Goal: Task Accomplishment & Management: Manage account settings

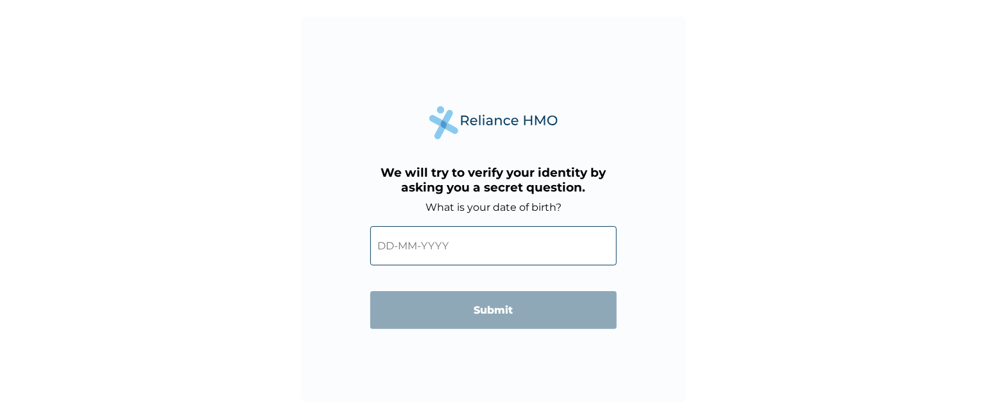
click at [393, 243] on input "text" at bounding box center [493, 245] width 247 height 39
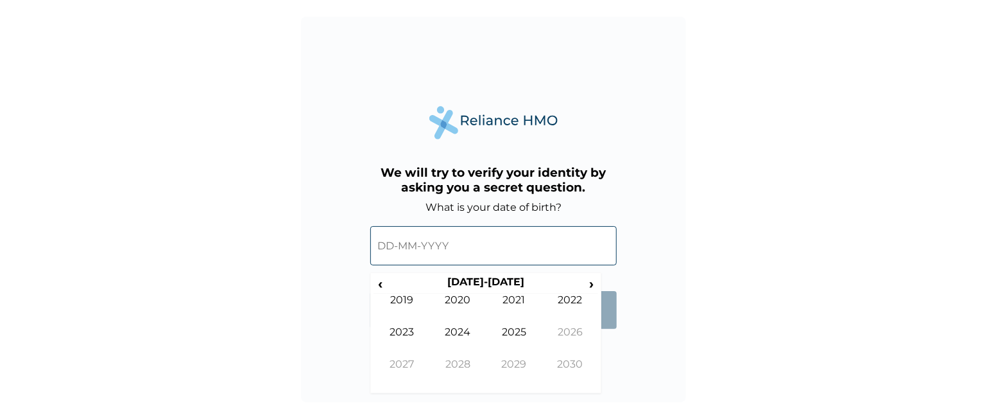
click at [616, 336] on form "What is your date of birth? ‹ 2020-2029 › 2019 2020 2021 2022 2023 2024 2025 20…" at bounding box center [493, 271] width 247 height 141
click at [611, 331] on form "What is your date of birth? ‹ 2020-2029 › 2019 2020 2021 2022 2023 2024 2025 20…" at bounding box center [493, 271] width 247 height 141
click at [605, 342] on div "We will try to verify your identity by asking you a secret question. What is yo…" at bounding box center [493, 209] width 385 height 385
click at [379, 285] on span "‹" at bounding box center [380, 283] width 13 height 16
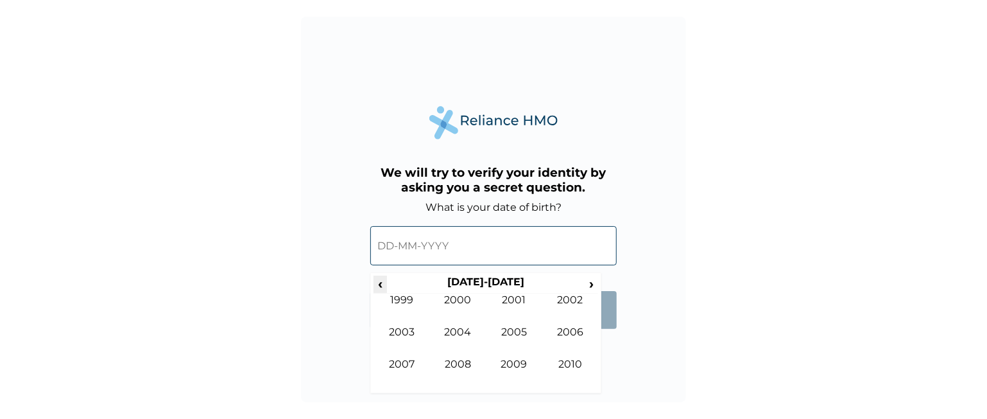
click at [379, 285] on span "‹" at bounding box center [380, 283] width 13 height 16
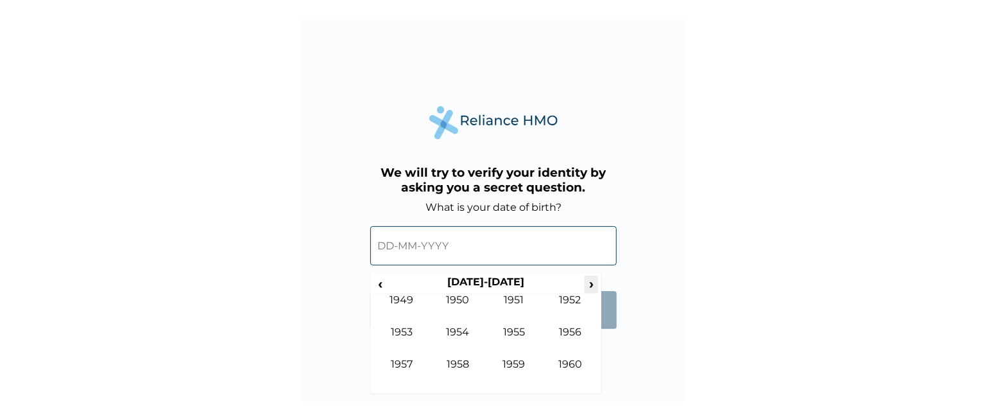
click at [592, 281] on span "›" at bounding box center [592, 283] width 14 height 16
click at [592, 282] on span "›" at bounding box center [592, 283] width 14 height 16
click at [563, 329] on td "1986" at bounding box center [571, 342] width 56 height 32
click at [406, 363] on td "Sep" at bounding box center [402, 374] width 56 height 32
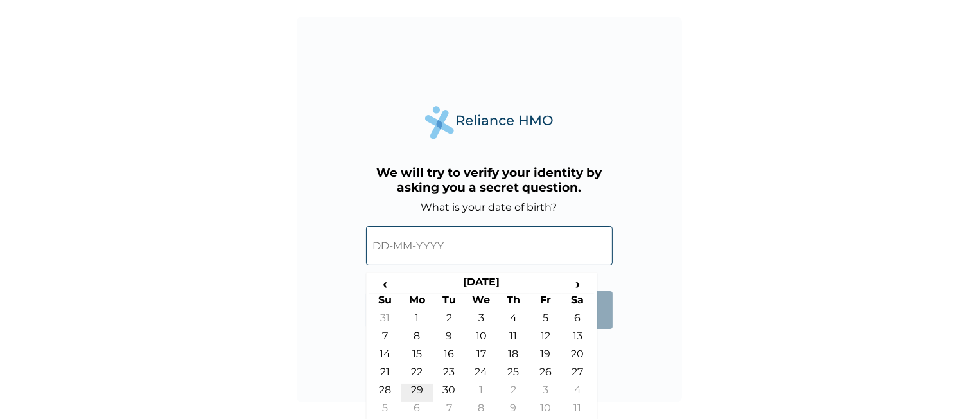
click at [416, 385] on td "29" at bounding box center [417, 392] width 32 height 18
type input "29-09-1986"
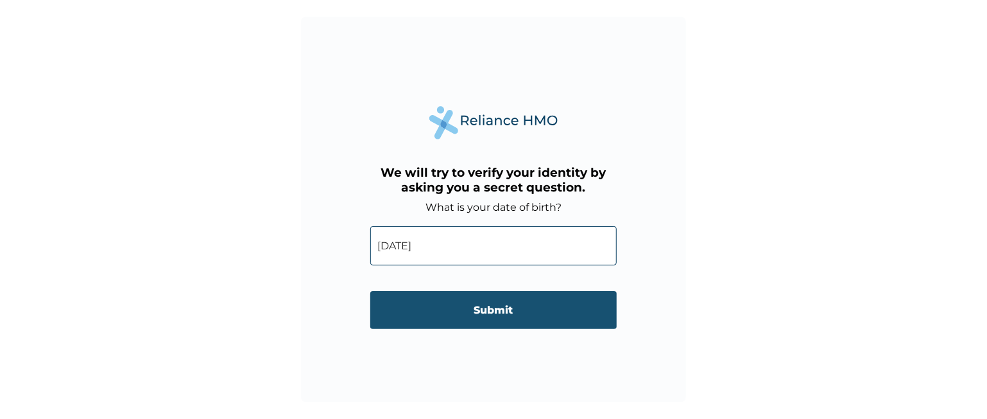
click at [494, 310] on input "Submit" at bounding box center [493, 310] width 247 height 38
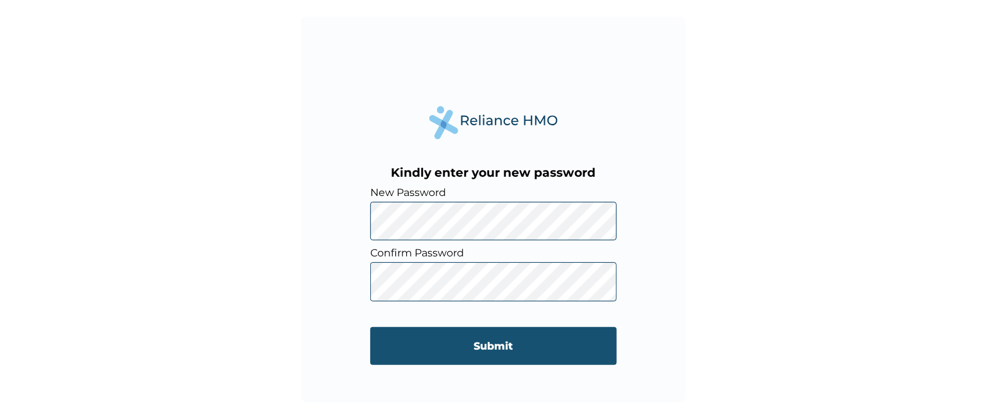
click at [482, 338] on input "Submit" at bounding box center [493, 346] width 247 height 38
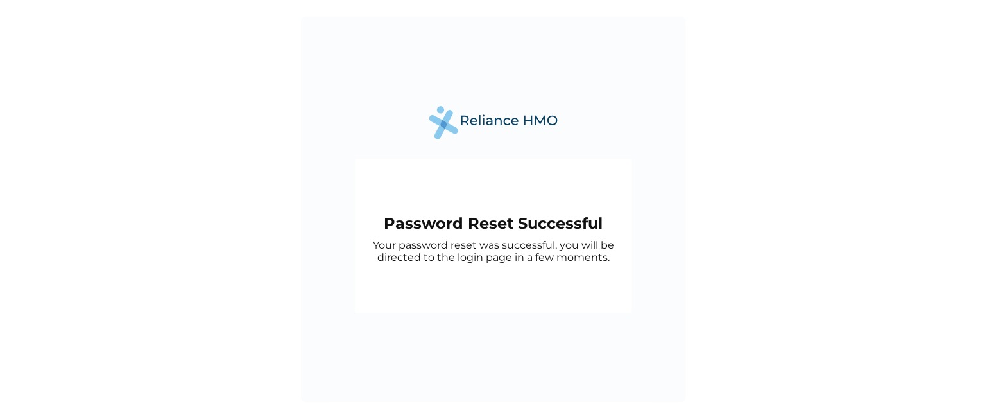
click at [482, 338] on div "Password Reset Successful Your password reset was successful, you will be direc…" at bounding box center [493, 209] width 385 height 385
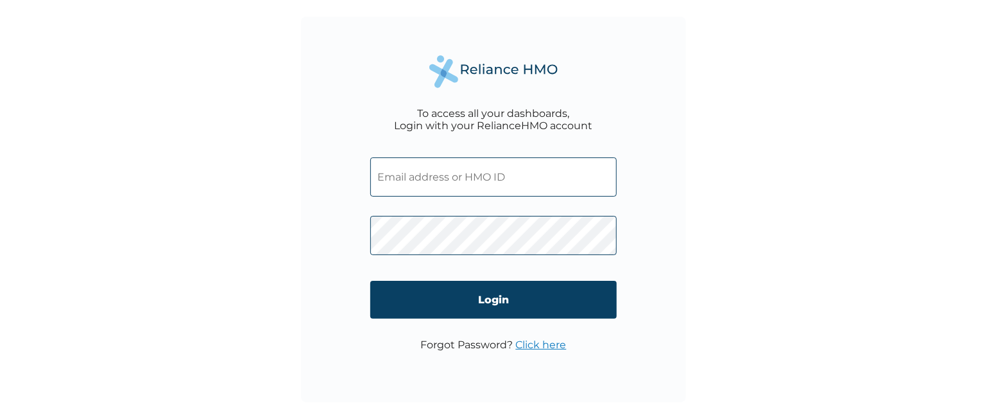
click at [421, 178] on input "text" at bounding box center [493, 176] width 247 height 39
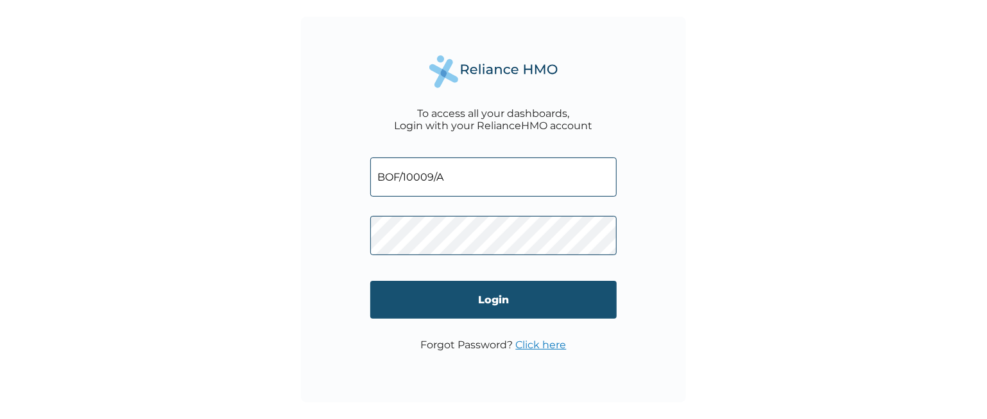
type input "BOF/10009/A"
click at [493, 297] on input "Login" at bounding box center [493, 300] width 247 height 38
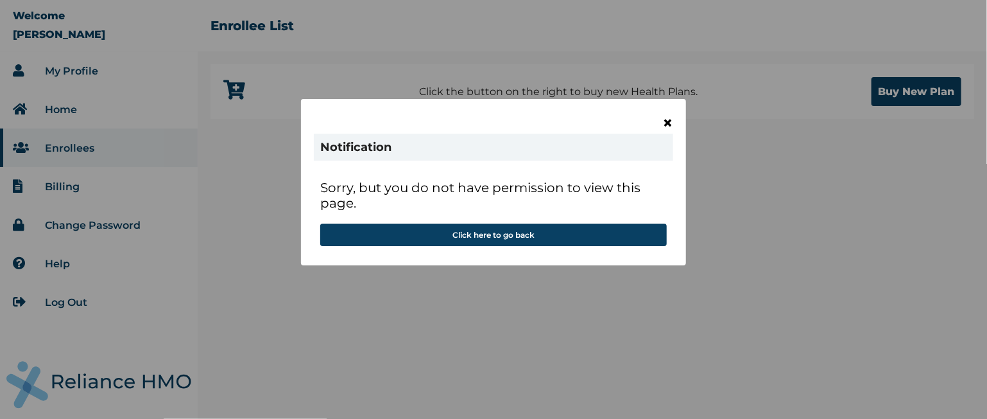
click at [668, 120] on span "×" at bounding box center [668, 123] width 11 height 22
click at [668, 118] on span "×" at bounding box center [668, 123] width 11 height 22
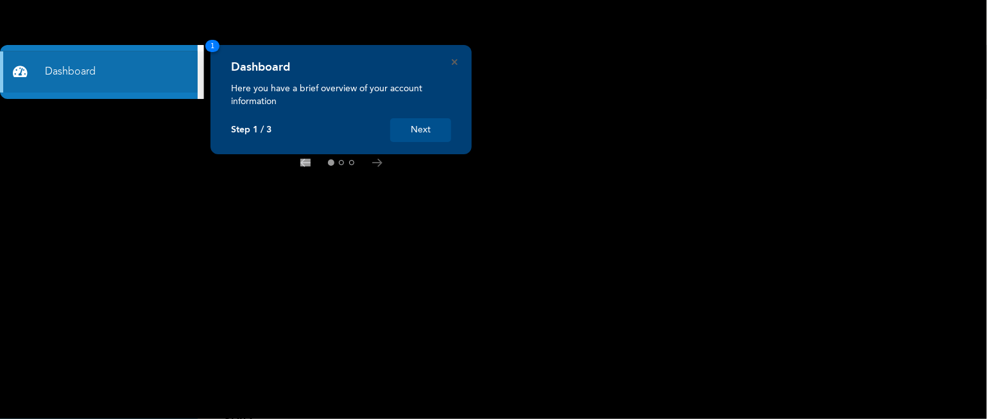
click at [418, 123] on button "Next" at bounding box center [420, 130] width 61 height 24
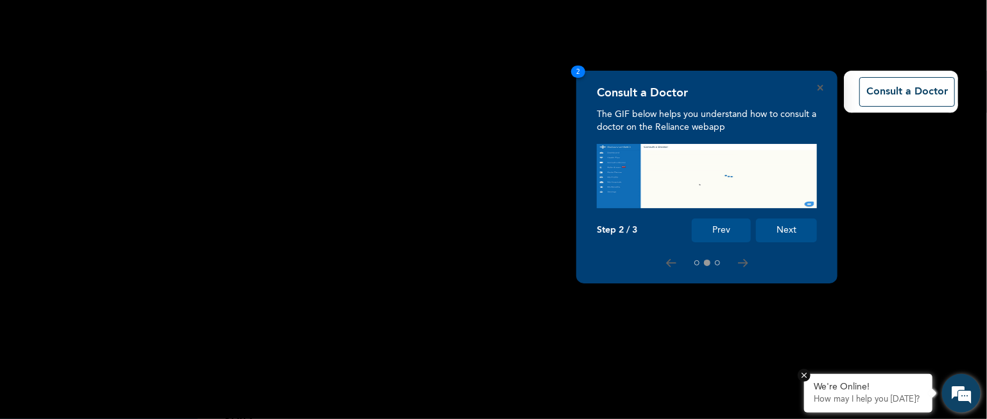
click at [895, 397] on p "How may I help you [DATE]?" at bounding box center [868, 399] width 109 height 10
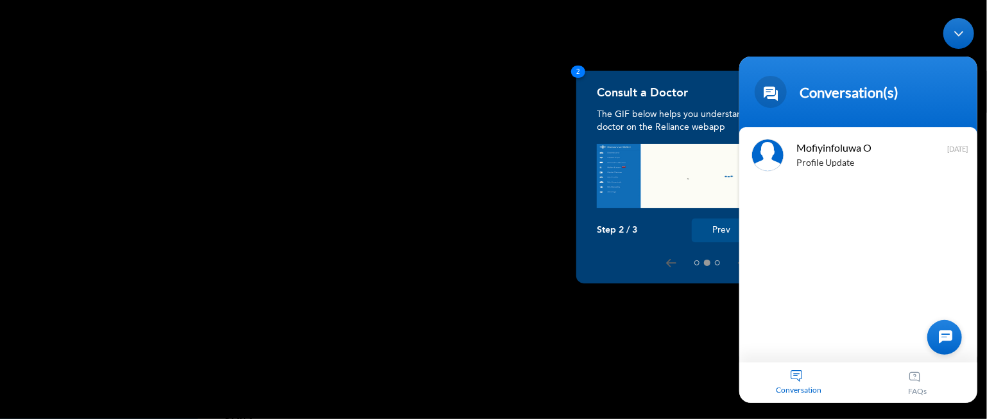
click at [789, 214] on div "Mofiyinfoluwa O Profile Update [DATE]" at bounding box center [858, 243] width 238 height 235
click at [799, 374] on div "Conversation" at bounding box center [798, 381] width 119 height 40
click at [944, 333] on div at bounding box center [944, 336] width 35 height 35
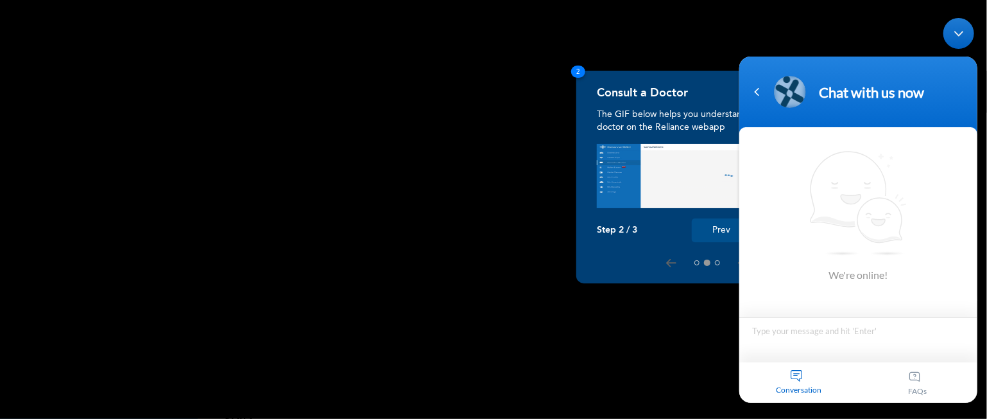
click at [774, 334] on textarea "Type your message and hit 'Enter'" at bounding box center [858, 339] width 238 height 45
type textarea "Goodafternoon"
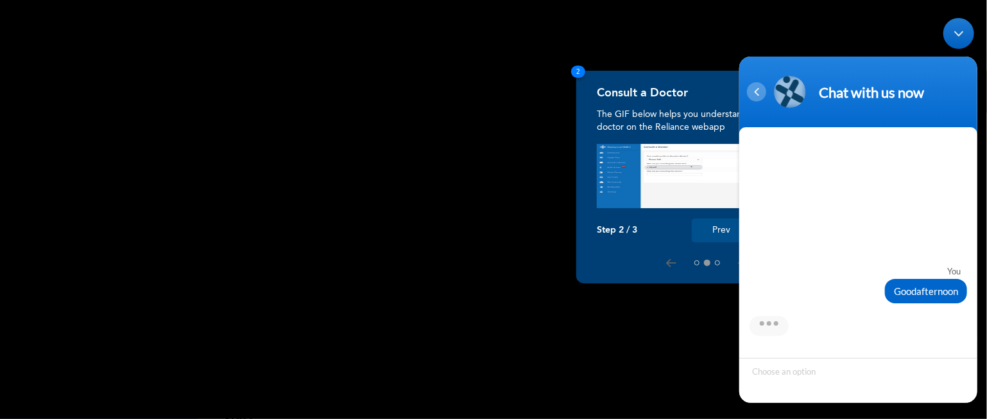
click at [758, 89] on div "Navigation go back" at bounding box center [756, 91] width 19 height 19
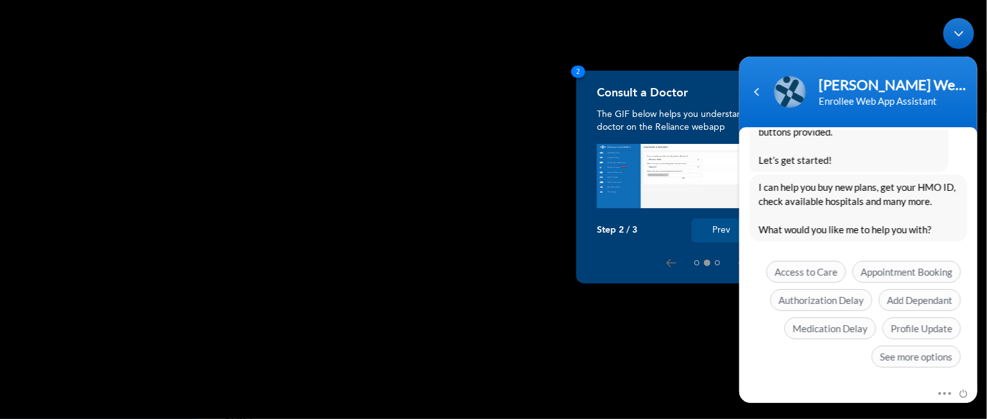
scroll to position [316, 0]
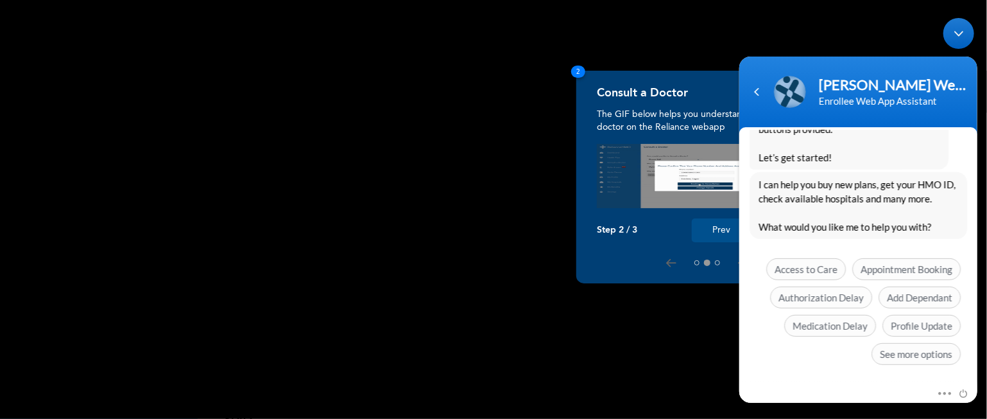
drag, startPoint x: 975, startPoint y: 280, endPoint x: 1719, endPoint y: 315, distance: 744.3
click at [829, 321] on span "Medication Delay" at bounding box center [830, 325] width 92 height 22
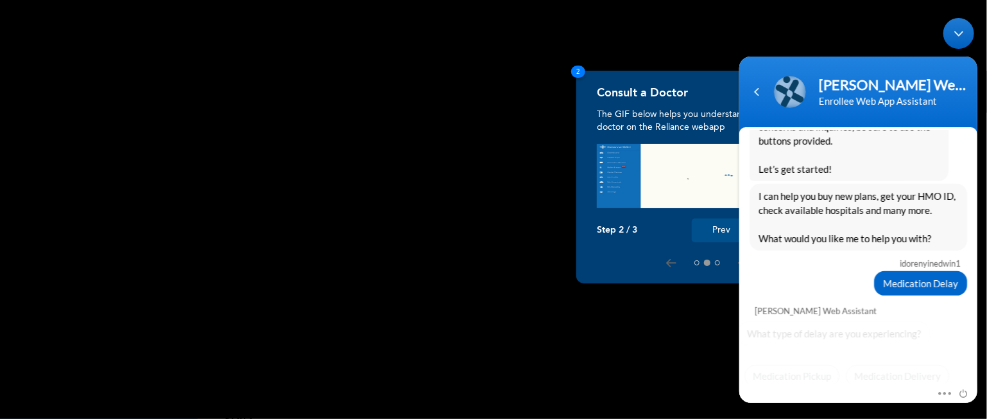
scroll to position [326, 0]
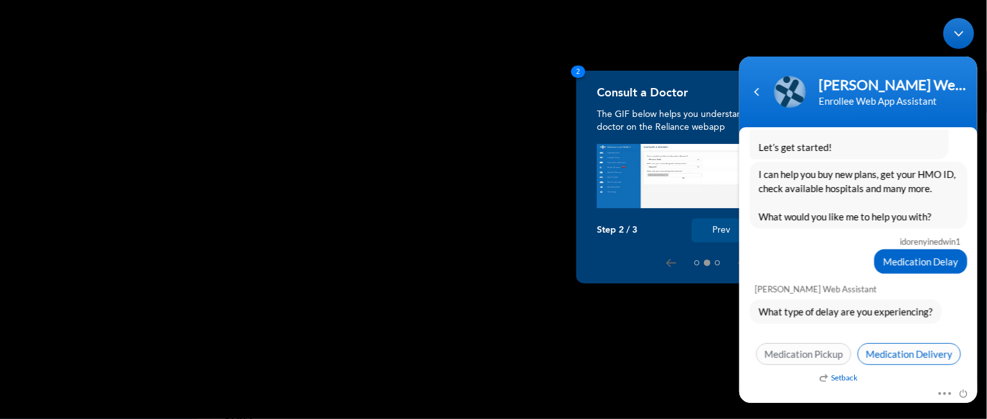
click at [893, 349] on span "Medication Delivery" at bounding box center [908, 353] width 103 height 22
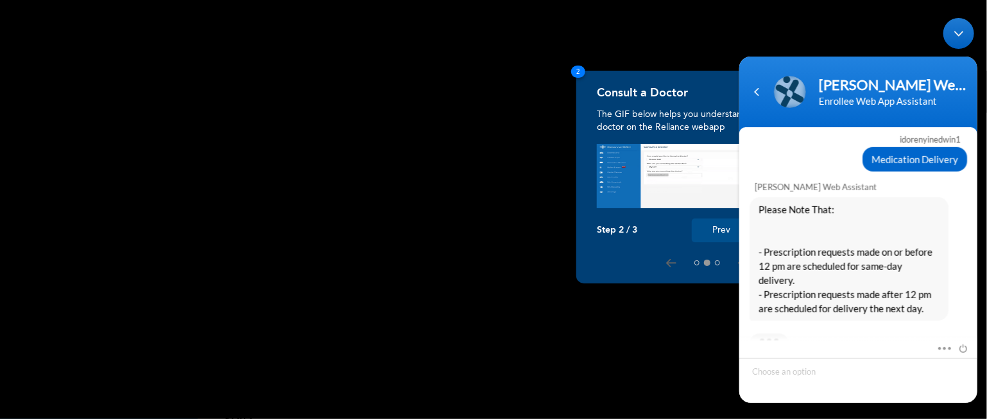
scroll to position [573, 0]
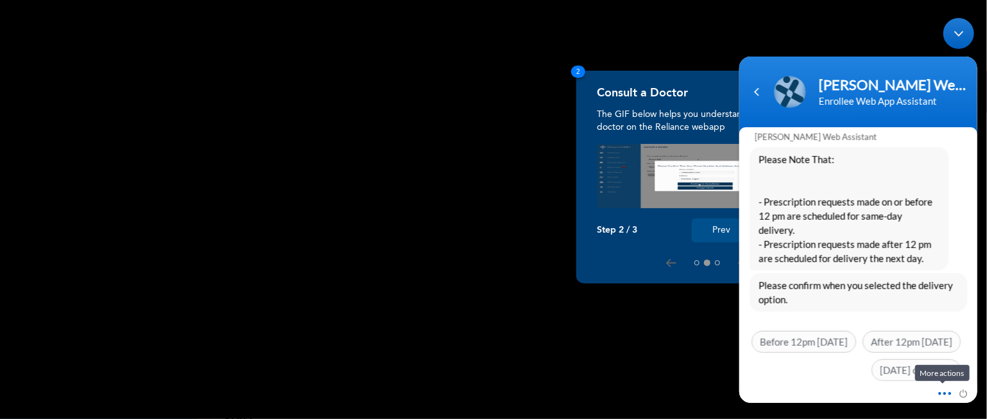
click at [945, 390] on span at bounding box center [942, 391] width 10 height 12
click at [761, 375] on div "idorenyinedwin1 Goodafternoon [PERSON_NAME] Enrollee Web Assistant Hello Idoren…" at bounding box center [858, 258] width 238 height 256
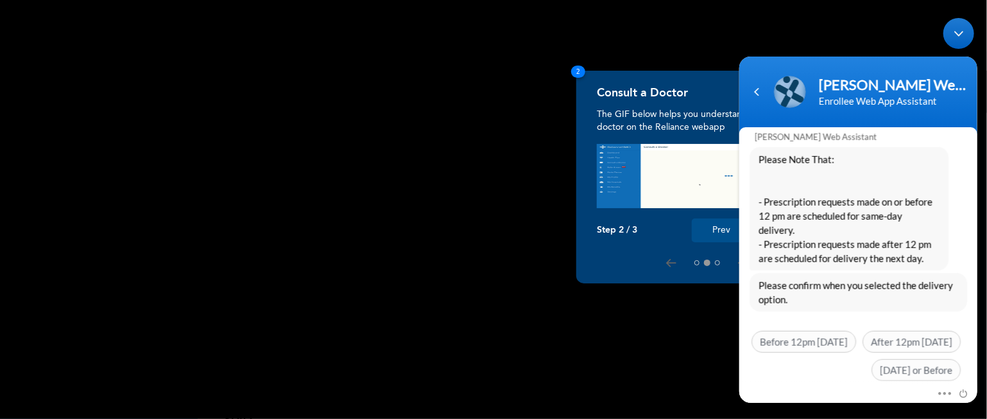
click at [695, 369] on rect at bounding box center [493, 209] width 987 height 419
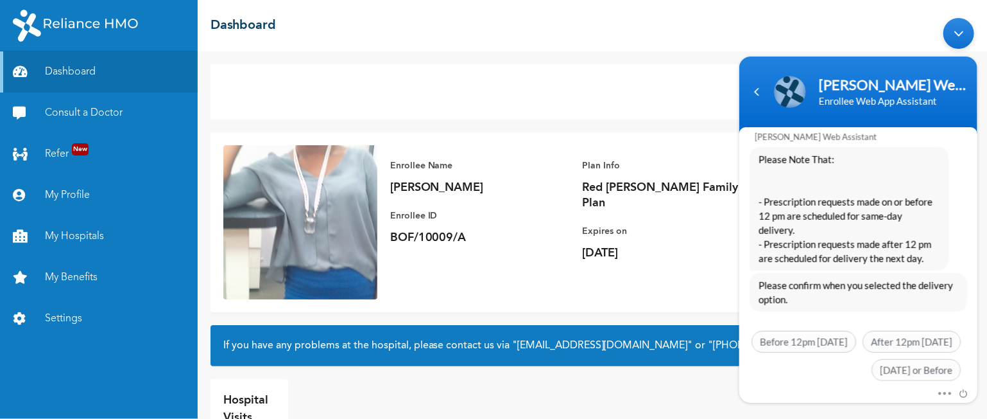
drag, startPoint x: 982, startPoint y: 303, endPoint x: 1717, endPoint y: 374, distance: 738.6
click html "[PERSON_NAME] Web Assistant Enrollee Web App Assistant idorenyinedwin1 Goodafte…"
click at [748, 31] on body "[PERSON_NAME] Web Assistant Enrollee Web App Assistant idorenyinedwin1 Goodafte…" at bounding box center [858, 209] width 251 height 397
click at [828, 32] on body "[PERSON_NAME] Web Assistant Enrollee Web App Assistant idorenyinedwin1 Goodafte…" at bounding box center [858, 209] width 251 height 397
click at [62, 233] on link "My Hospitals" at bounding box center [99, 236] width 198 height 41
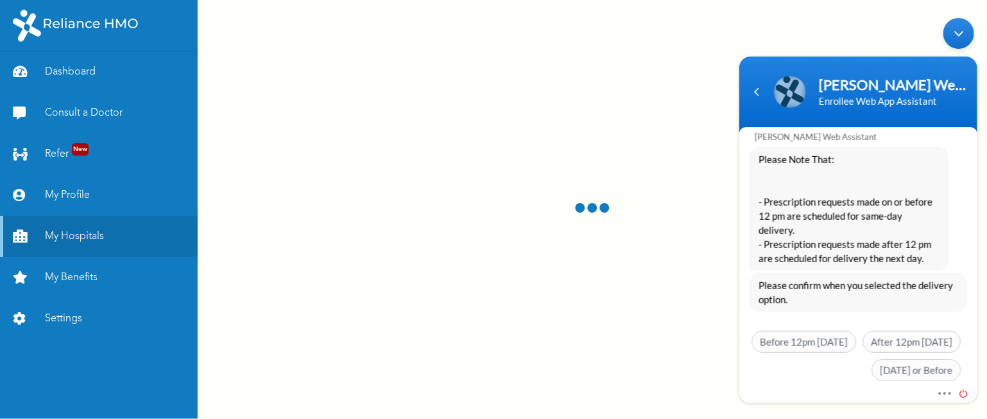
click at [964, 394] on span at bounding box center [960, 391] width 14 height 12
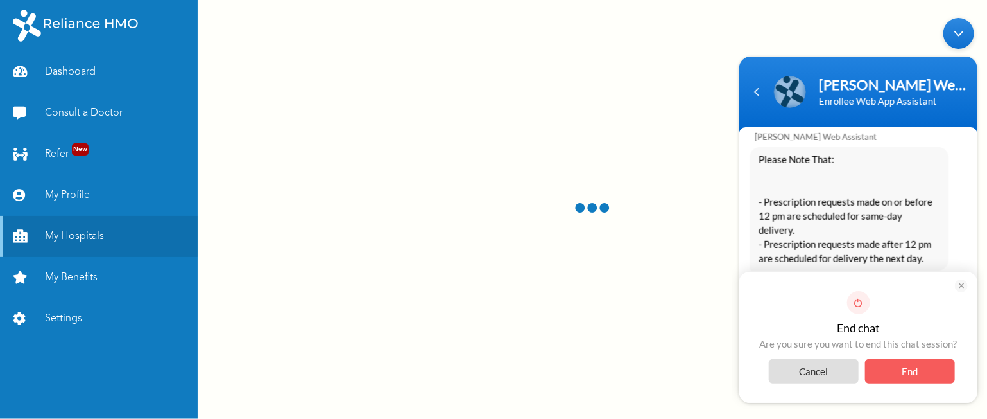
click at [812, 367] on span "Cancel" at bounding box center [813, 370] width 90 height 24
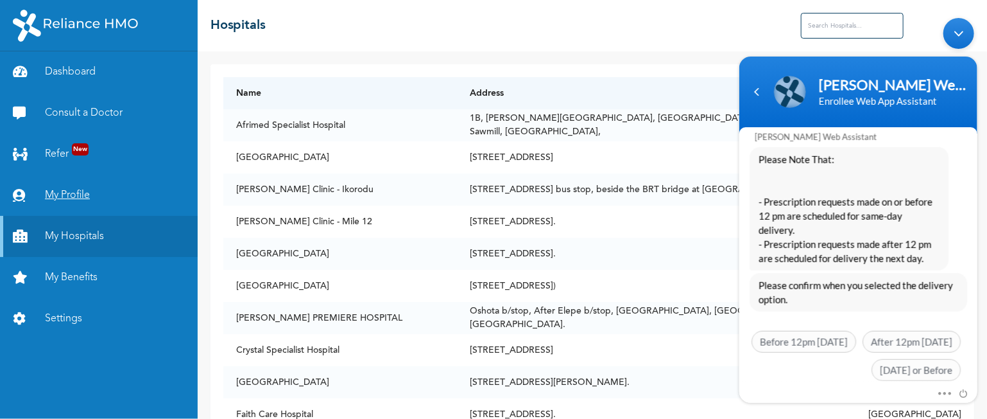
click at [62, 193] on link "My Profile" at bounding box center [99, 195] width 198 height 41
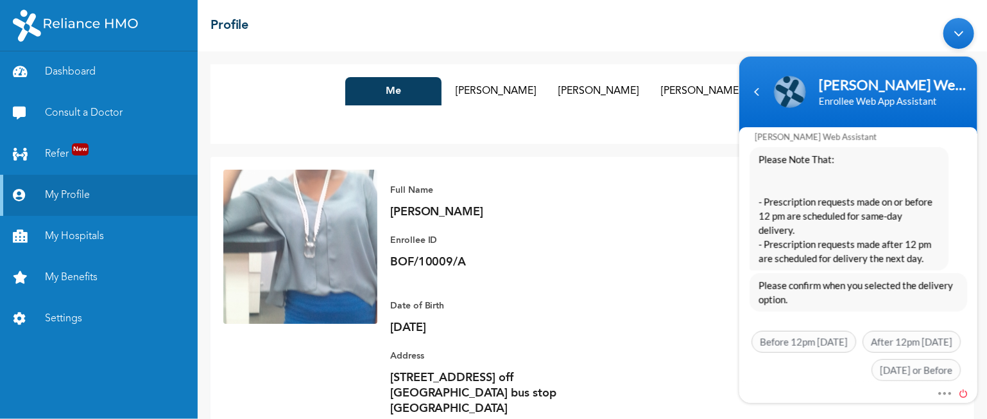
click at [964, 390] on span at bounding box center [960, 391] width 14 height 12
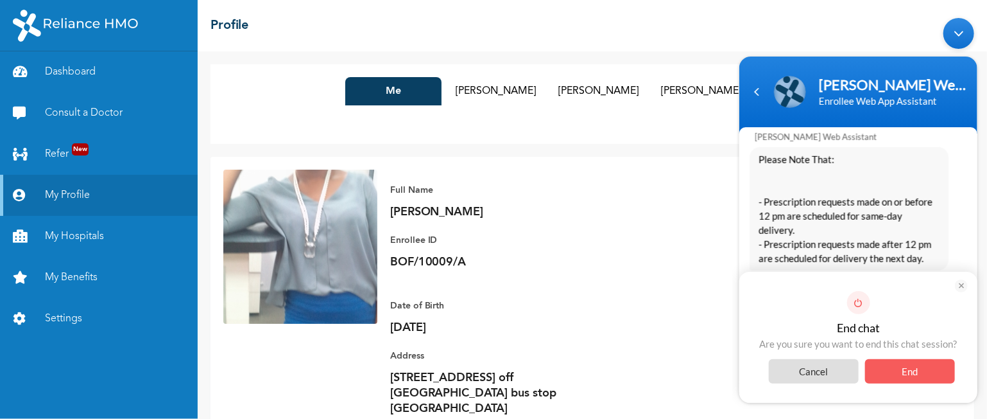
click at [917, 369] on span "End" at bounding box center [910, 370] width 90 height 24
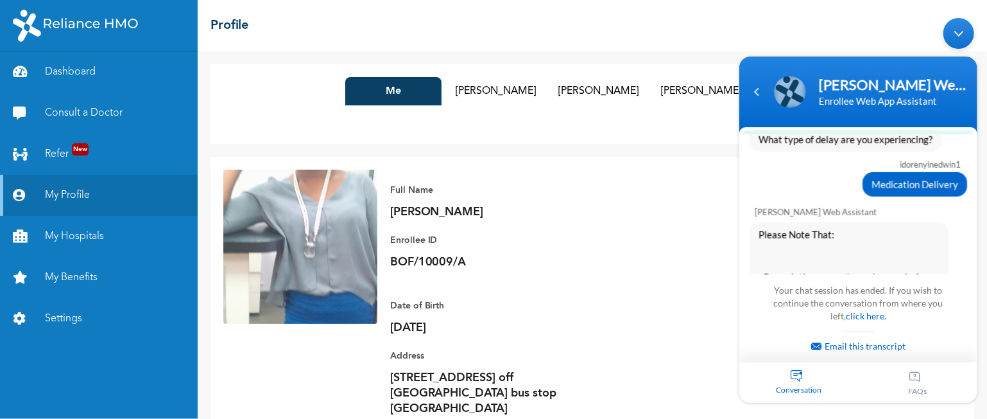
scroll to position [725, 0]
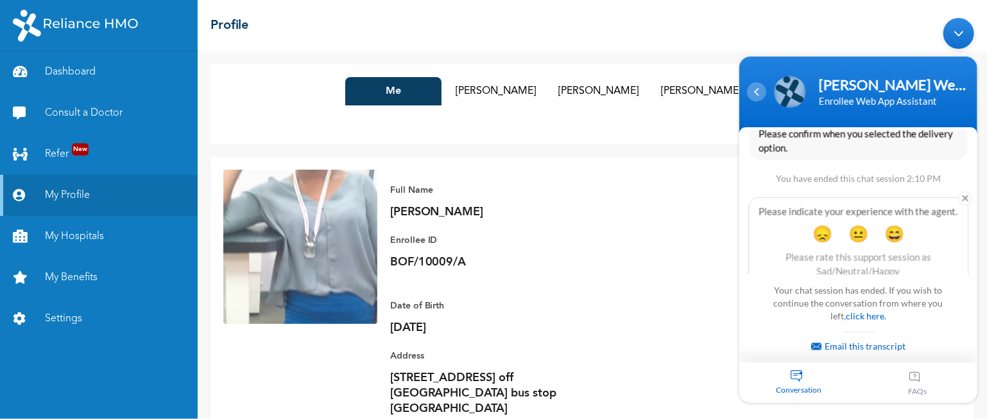
click at [758, 87] on div "Navigation go back" at bounding box center [756, 91] width 19 height 19
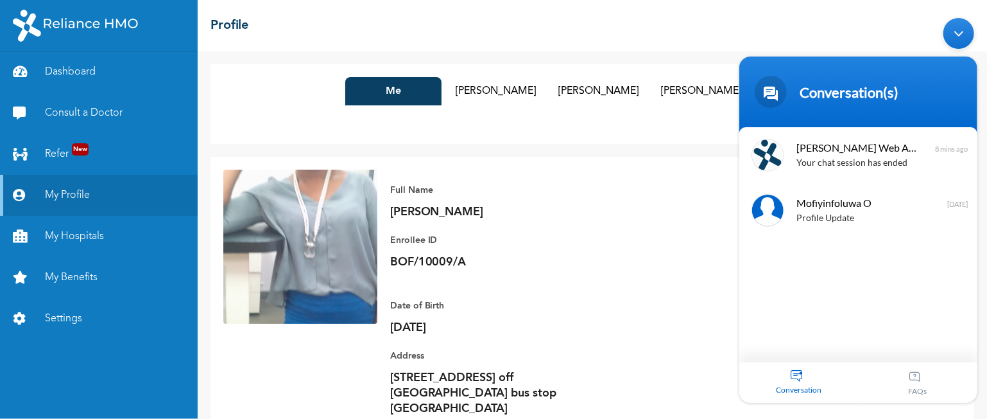
click at [957, 31] on div "Minimize live chat window" at bounding box center [958, 32] width 31 height 31
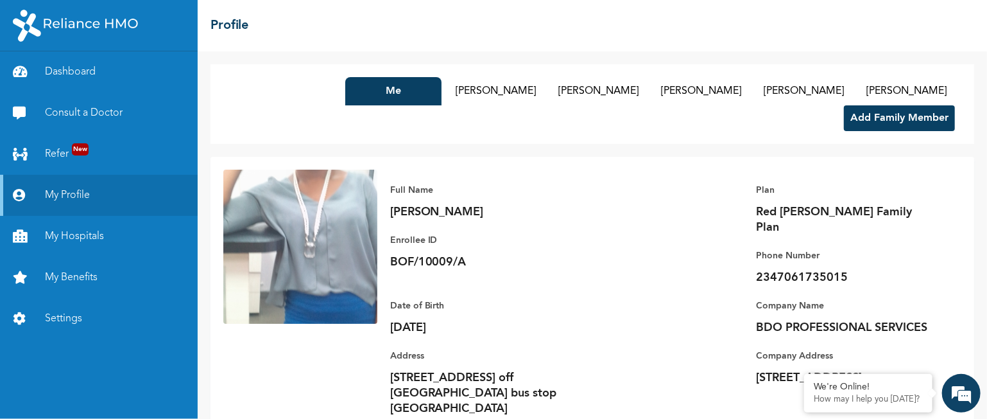
scroll to position [33, 0]
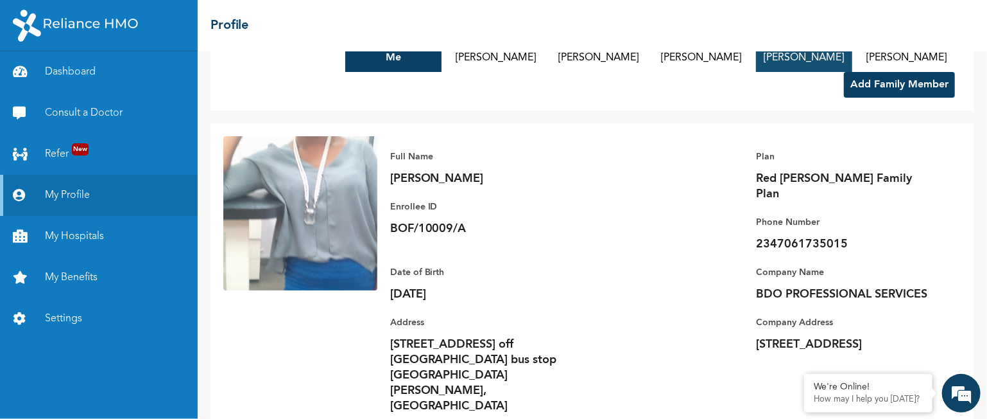
click at [773, 58] on button "[PERSON_NAME]" at bounding box center [804, 58] width 96 height 28
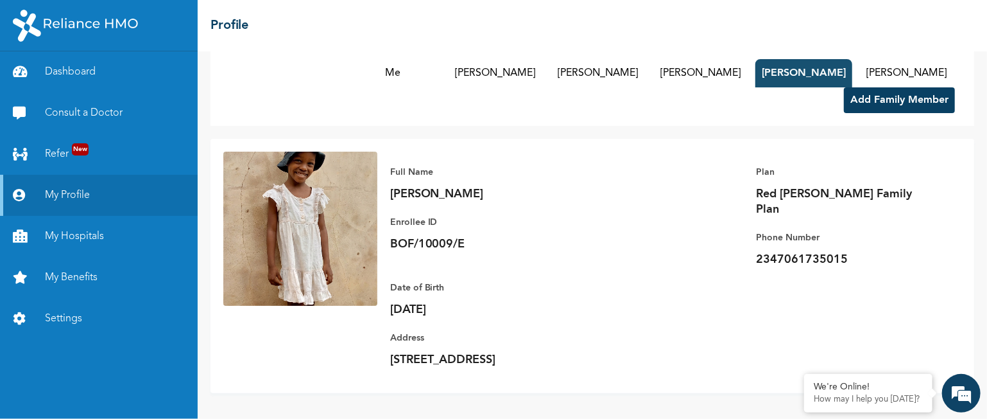
scroll to position [3, 0]
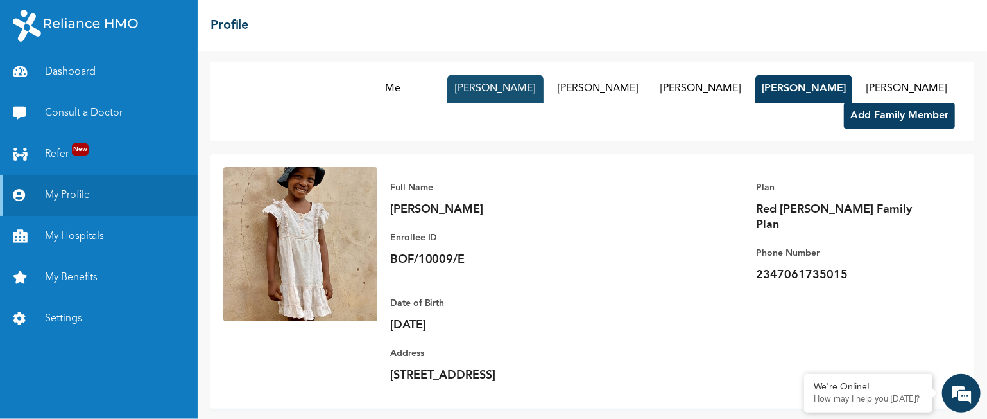
click at [504, 83] on button "[PERSON_NAME]" at bounding box center [495, 88] width 96 height 28
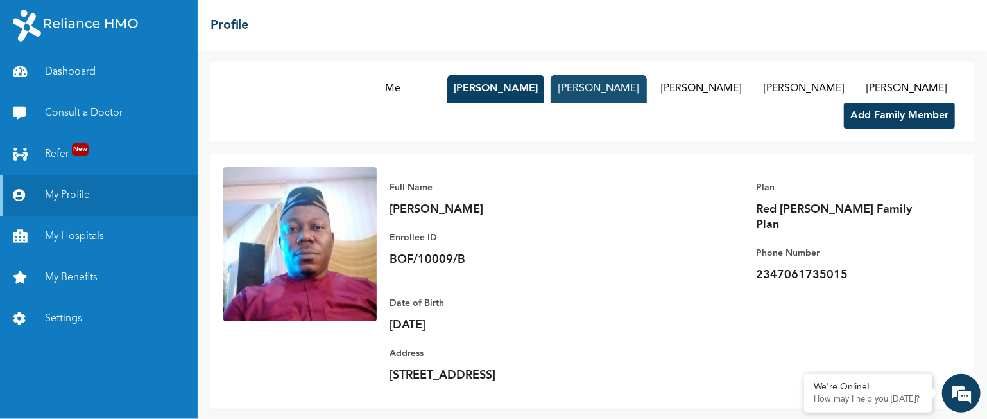
click at [599, 86] on button "[PERSON_NAME]" at bounding box center [599, 88] width 96 height 28
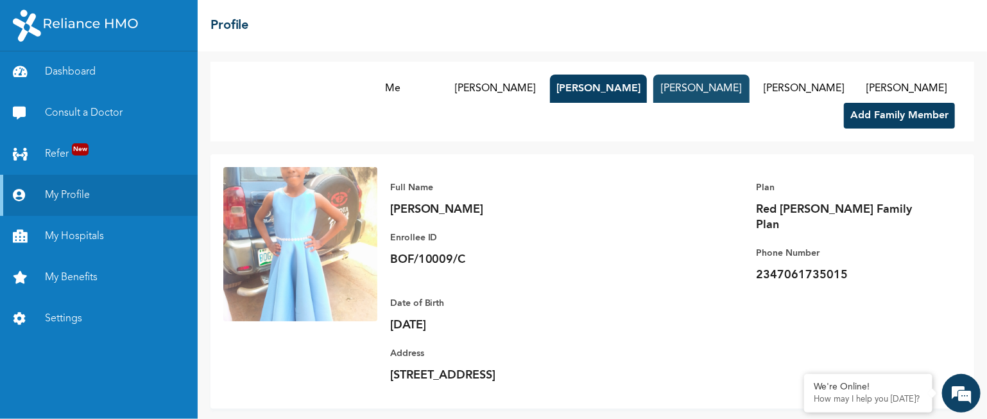
click at [683, 82] on button "[PERSON_NAME]" at bounding box center [702, 88] width 96 height 28
